Goal: Transaction & Acquisition: Purchase product/service

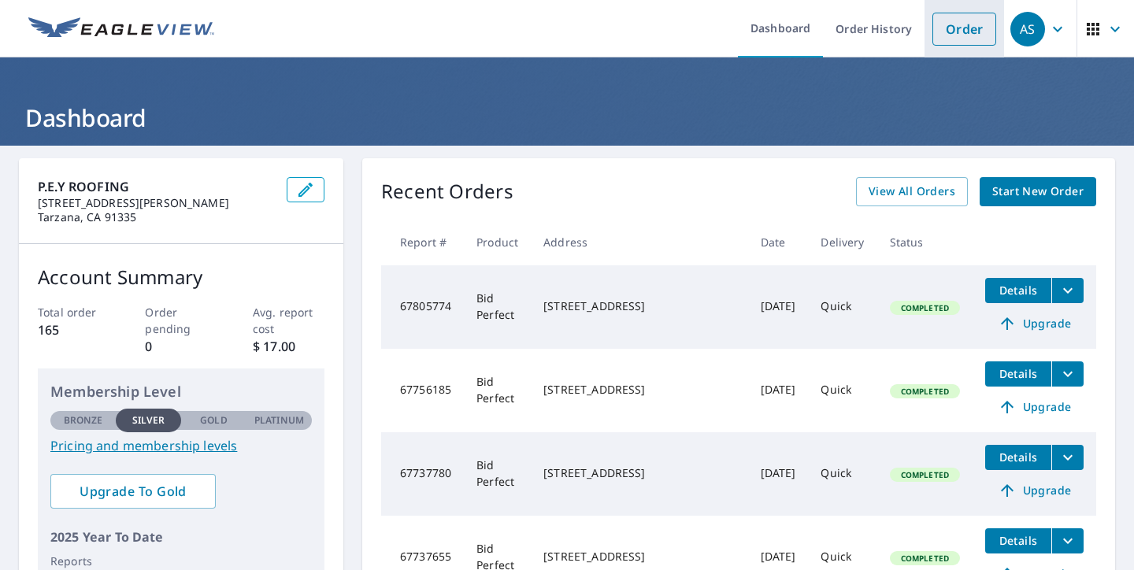
click at [971, 28] on link "Order" at bounding box center [965, 29] width 64 height 33
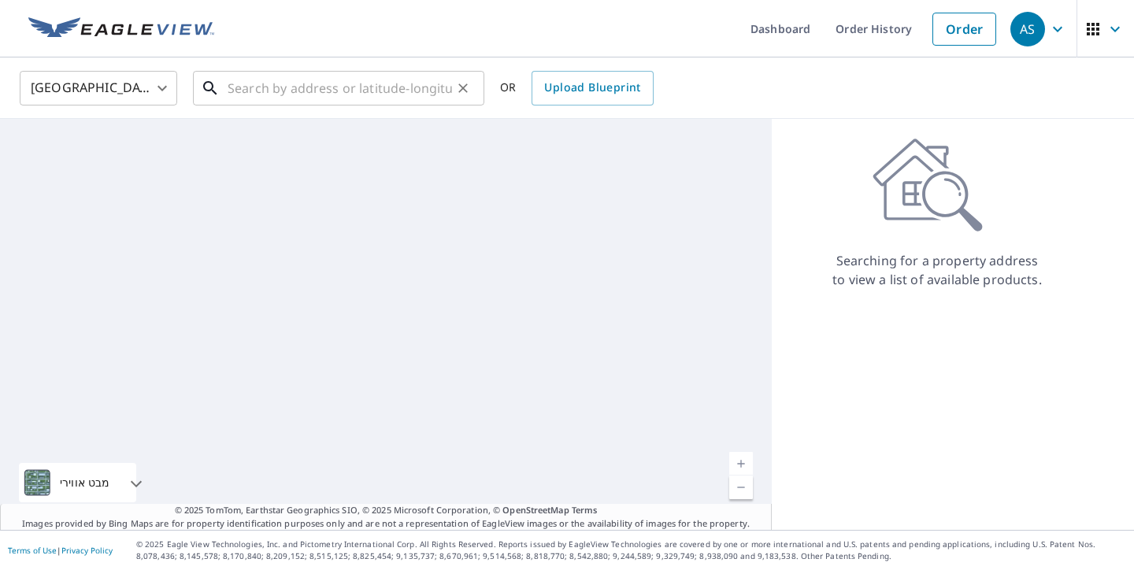
click at [301, 93] on input "text" at bounding box center [340, 88] width 224 height 44
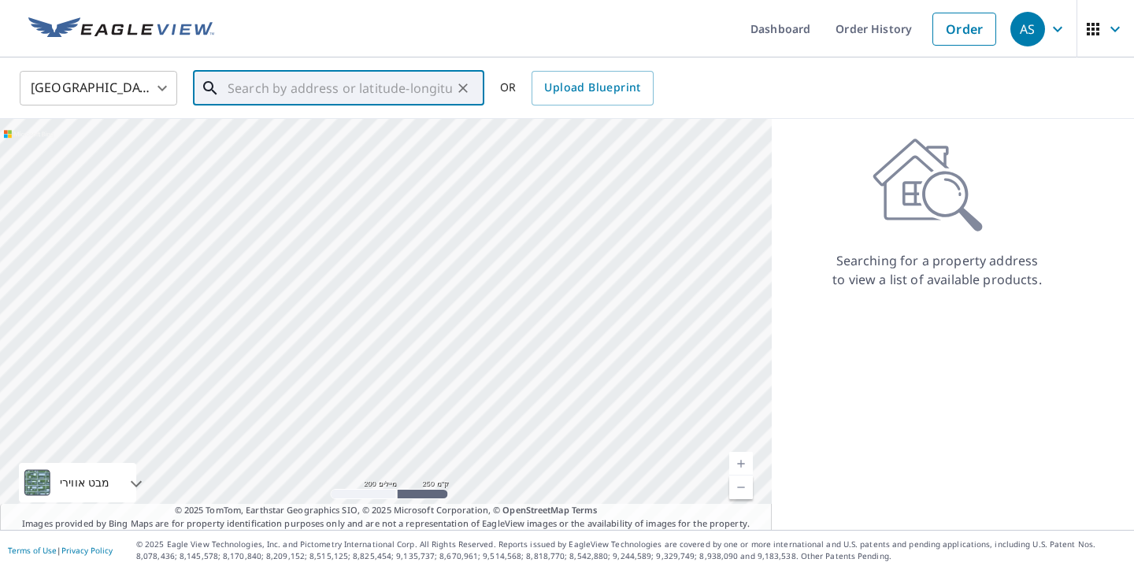
click at [299, 91] on input "text" at bounding box center [340, 88] width 224 height 44
paste input "[GEOGRAPHIC_DATA][PERSON_NAME]"
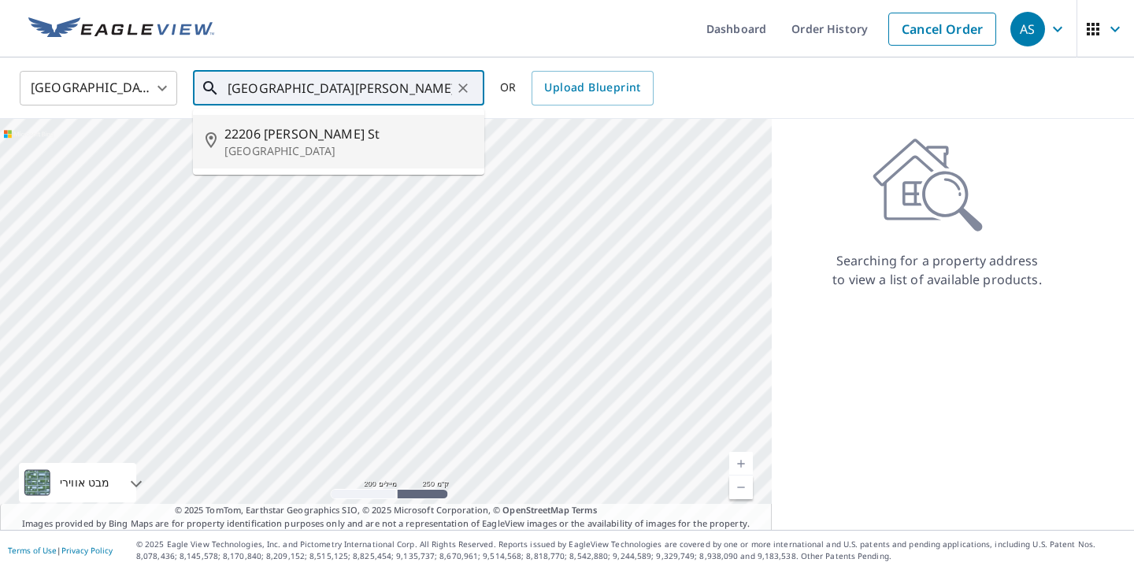
click at [390, 142] on span "22206 [PERSON_NAME] St" at bounding box center [347, 133] width 247 height 19
type input "[STREET_ADDRESS][PERSON_NAME]"
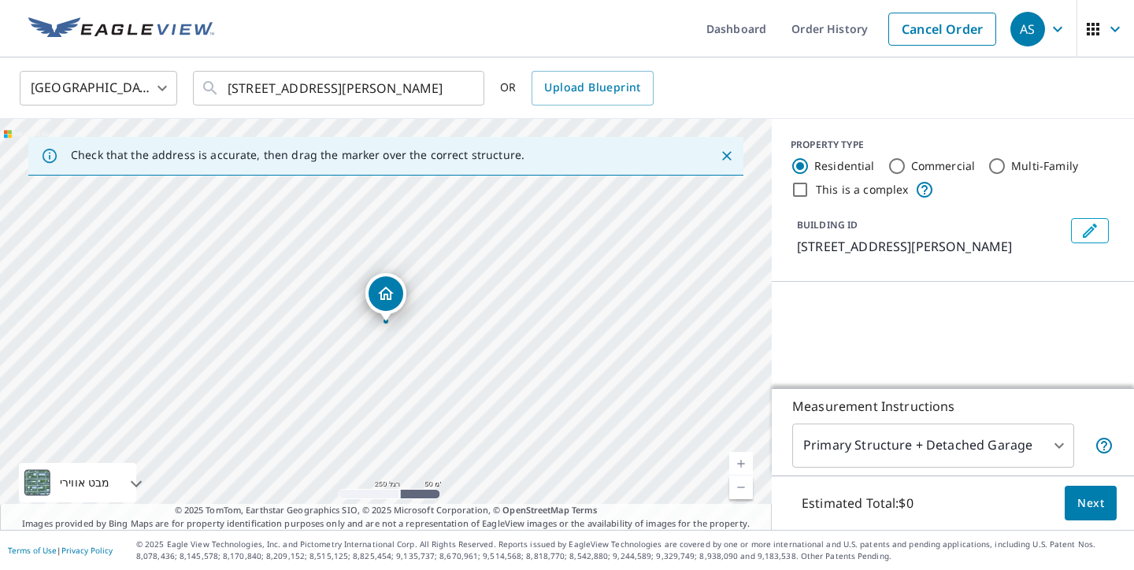
click at [739, 455] on link "רמה נוכחית 17, הגדלת התצוגה" at bounding box center [741, 464] width 24 height 24
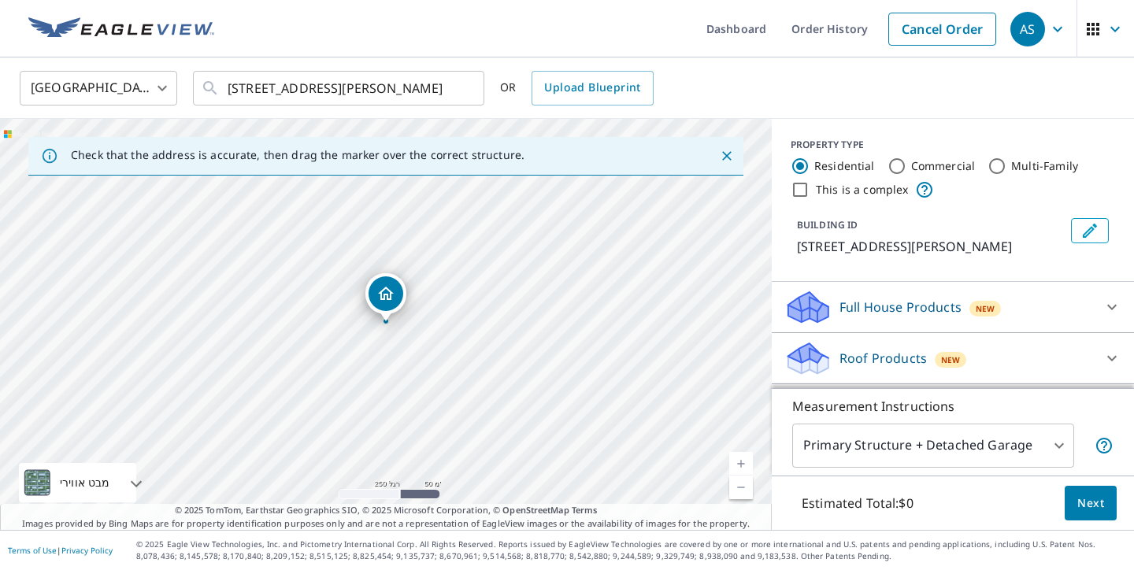
click at [739, 455] on link "רמה נוכחית 18, הגדלת התצוגה" at bounding box center [741, 464] width 24 height 24
click at [739, 455] on link "רמה נוכחית 18.06894735371749, הגדלת התצוגה לא זמין" at bounding box center [741, 464] width 24 height 24
click at [739, 455] on link "רמה נוכחית 20, הגדלת התצוגה לא זמין" at bounding box center [741, 464] width 24 height 24
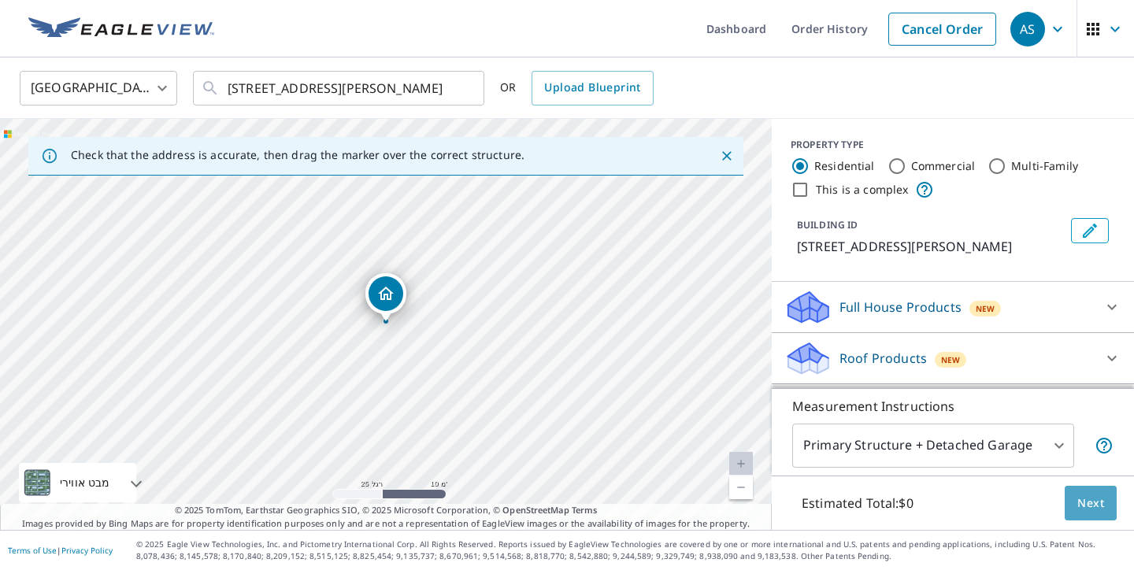
click at [1093, 504] on span "Next" at bounding box center [1091, 504] width 27 height 20
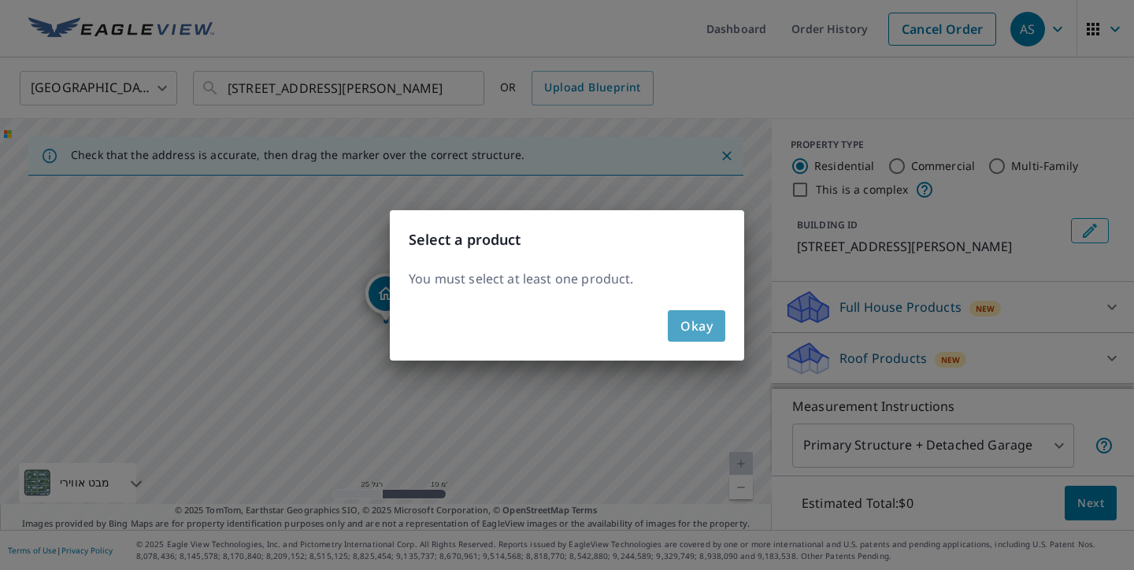
click at [694, 325] on span "Okay" at bounding box center [697, 326] width 32 height 22
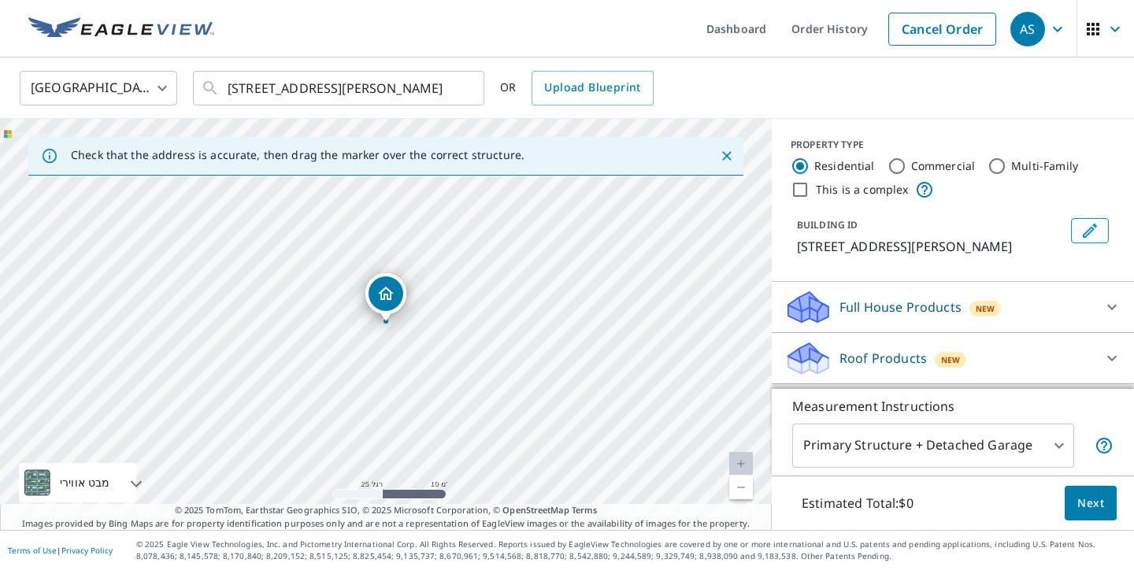
click at [1122, 492] on div "Estimated Total: $0 Next" at bounding box center [953, 503] width 362 height 55
click at [1097, 498] on span "Next" at bounding box center [1091, 504] width 27 height 20
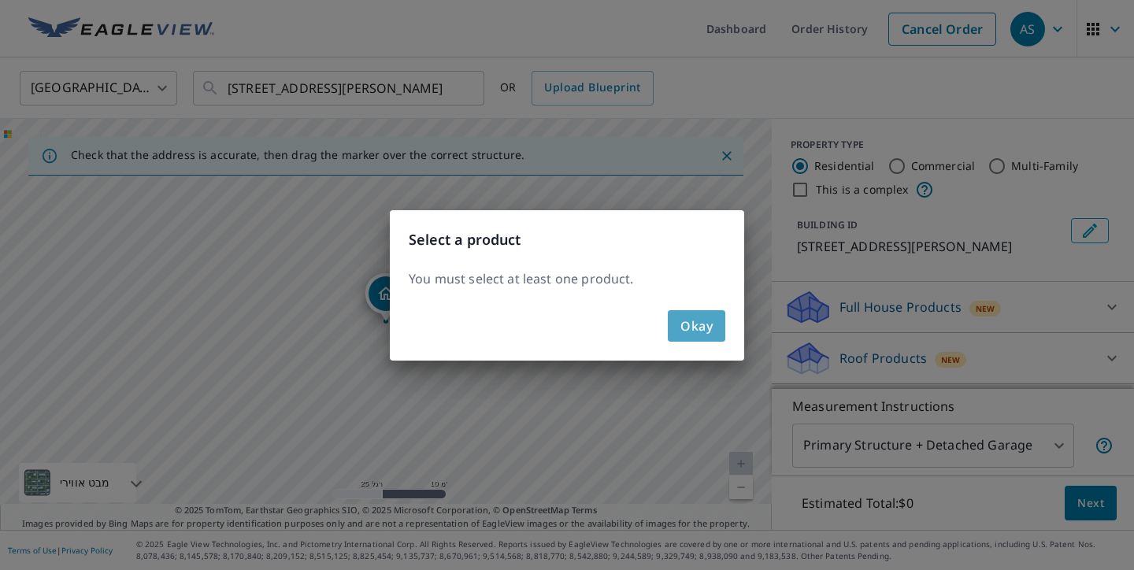
click at [708, 331] on span "Okay" at bounding box center [697, 326] width 32 height 22
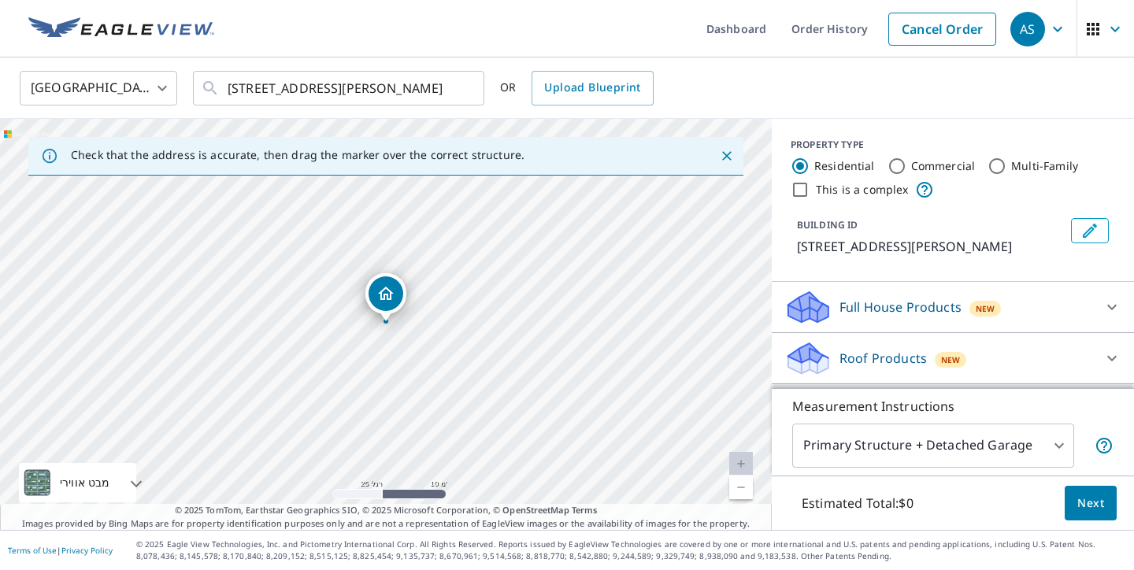
click at [999, 262] on div "BUILDING ID [STREET_ADDRESS][PERSON_NAME]" at bounding box center [953, 237] width 325 height 50
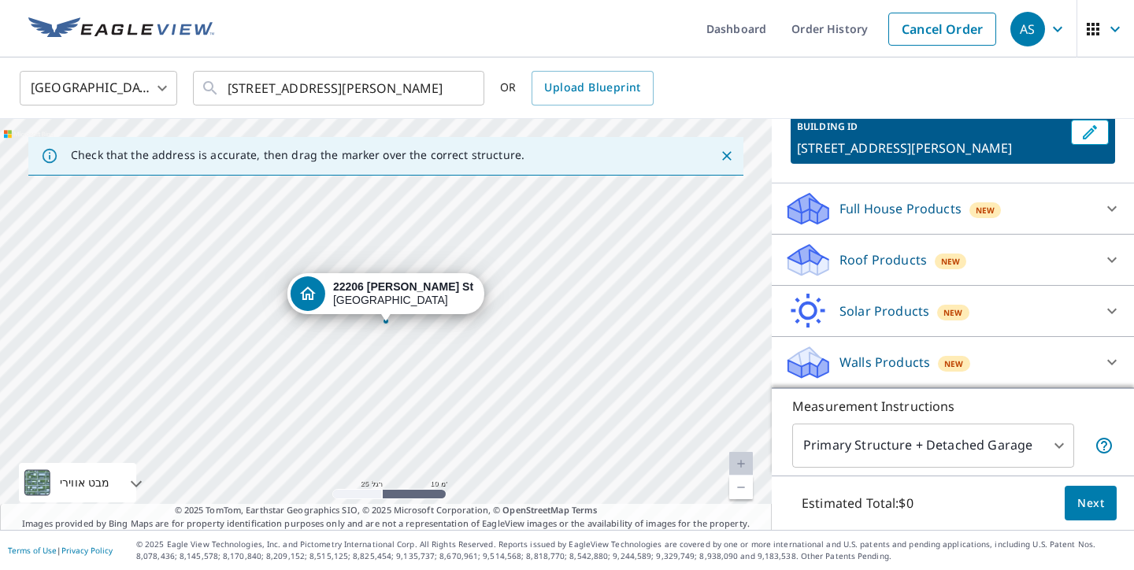
click at [960, 268] on div "New" at bounding box center [951, 262] width 32 height 16
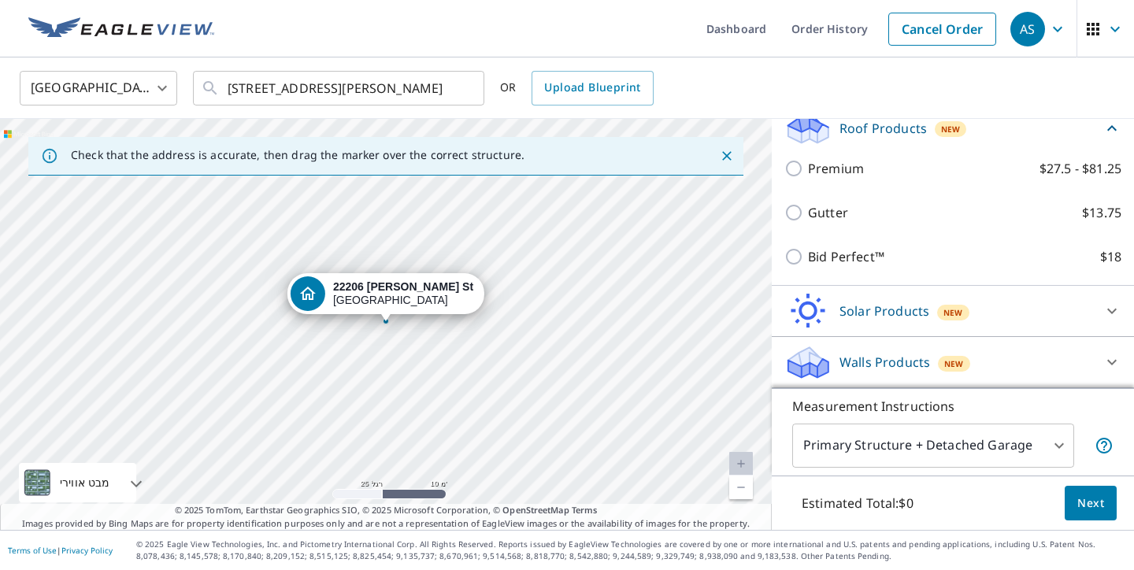
scroll to position [249, 0]
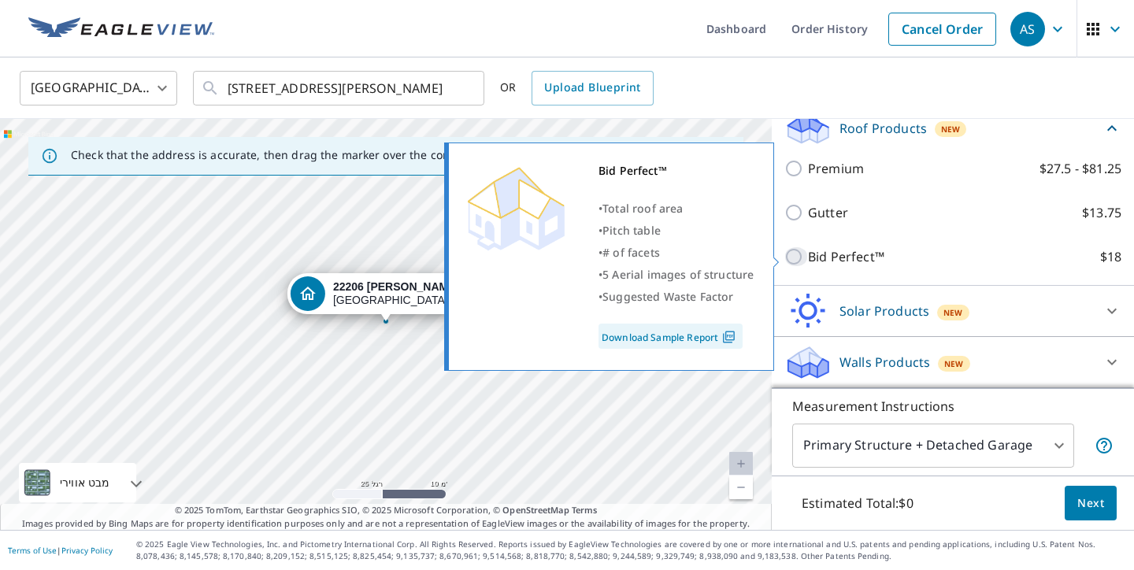
click at [793, 254] on input "Bid Perfect™ $18" at bounding box center [797, 256] width 24 height 19
checkbox input "true"
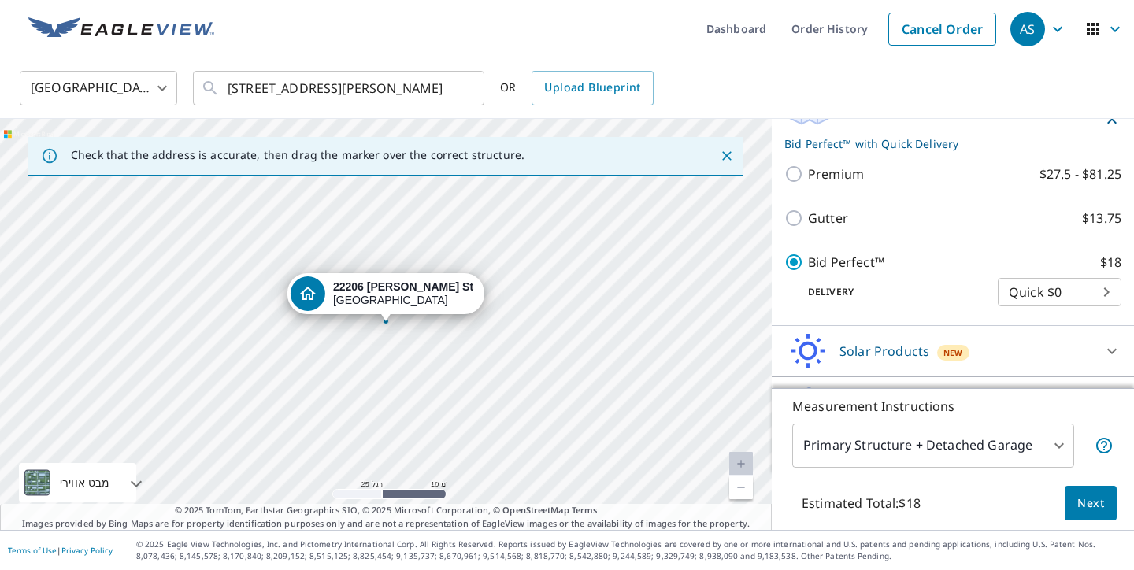
click at [1106, 506] on button "Next" at bounding box center [1091, 503] width 52 height 35
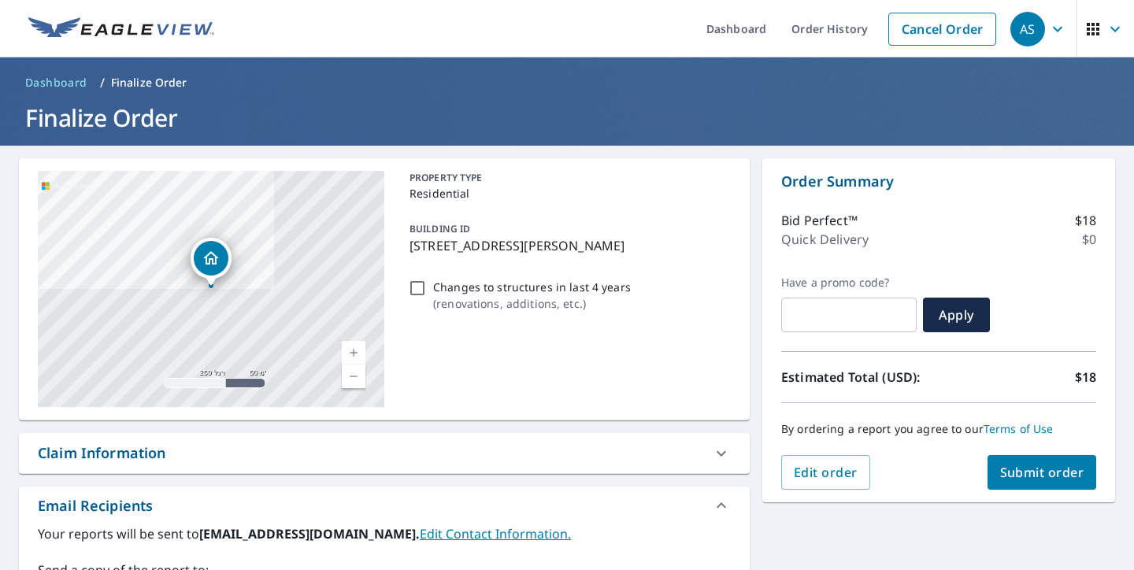
click at [1033, 461] on button "Submit order" at bounding box center [1042, 472] width 109 height 35
